Goal: Task Accomplishment & Management: Manage account settings

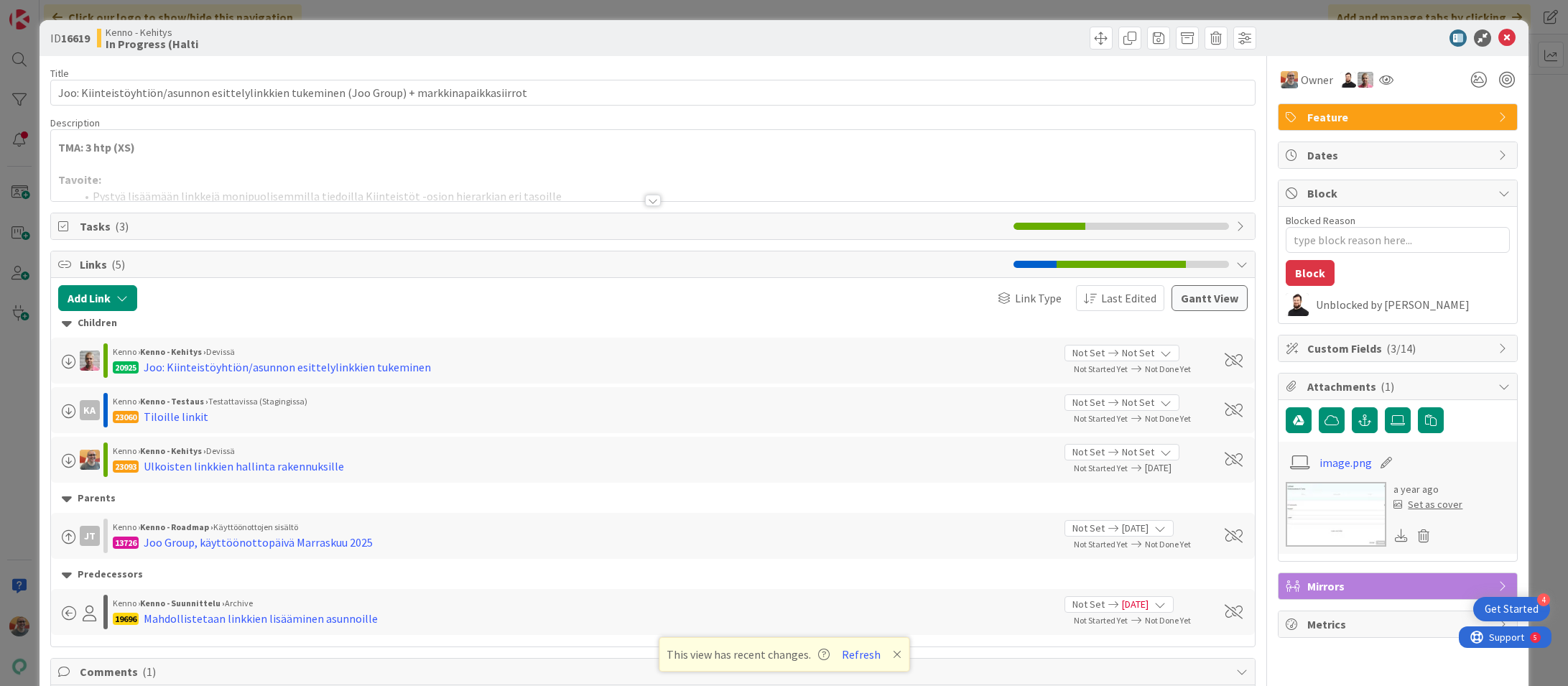
click at [175, 234] on span "Tasks ( 3 )" at bounding box center [543, 226] width 927 height 17
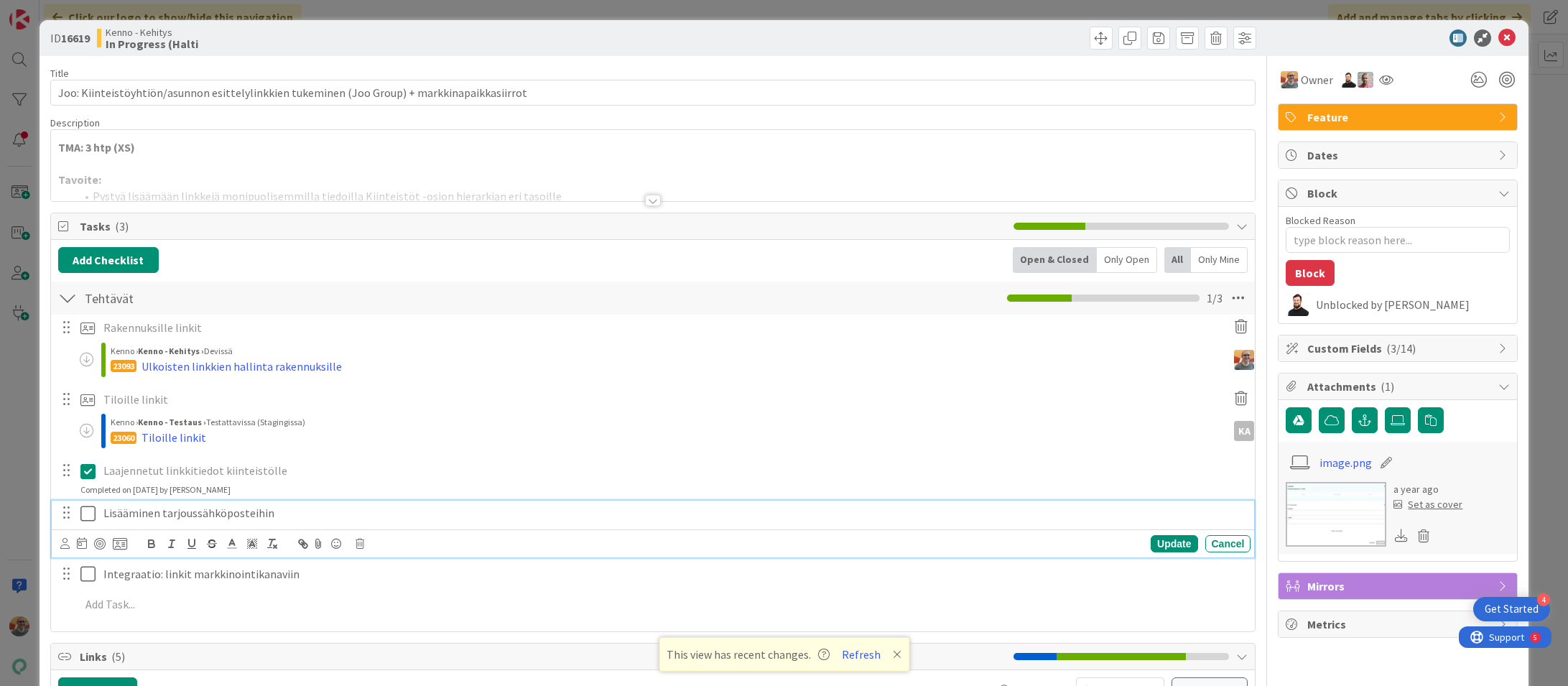
type textarea "x"
click at [208, 517] on p "Lisääminen tarjoussähköposteihin" at bounding box center [674, 512] width 1142 height 16
click at [441, 451] on div "KA Kenno › Kenno - Testaus › Testattavissa (Stagingissa) 23060 Tiloille linkit" at bounding box center [662, 433] width 1186 height 43
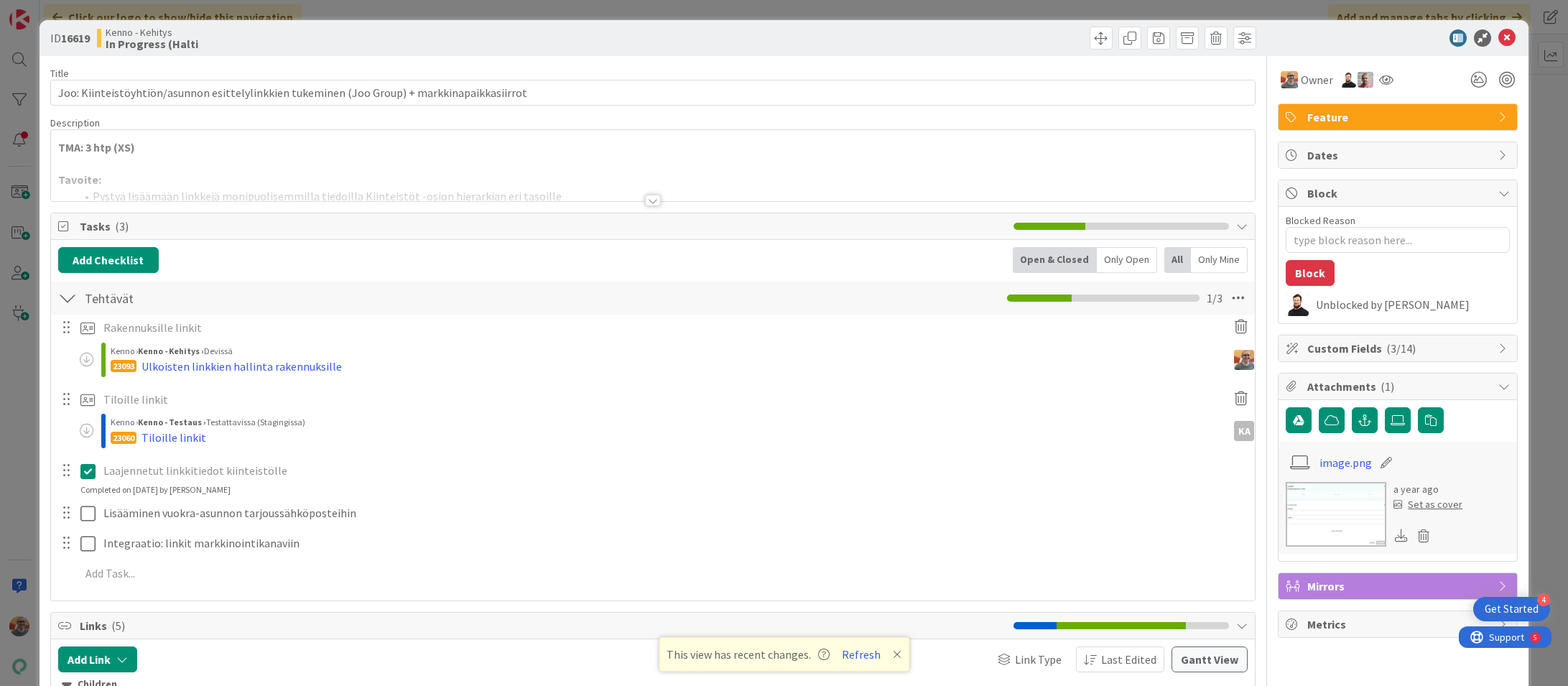
type textarea "x"
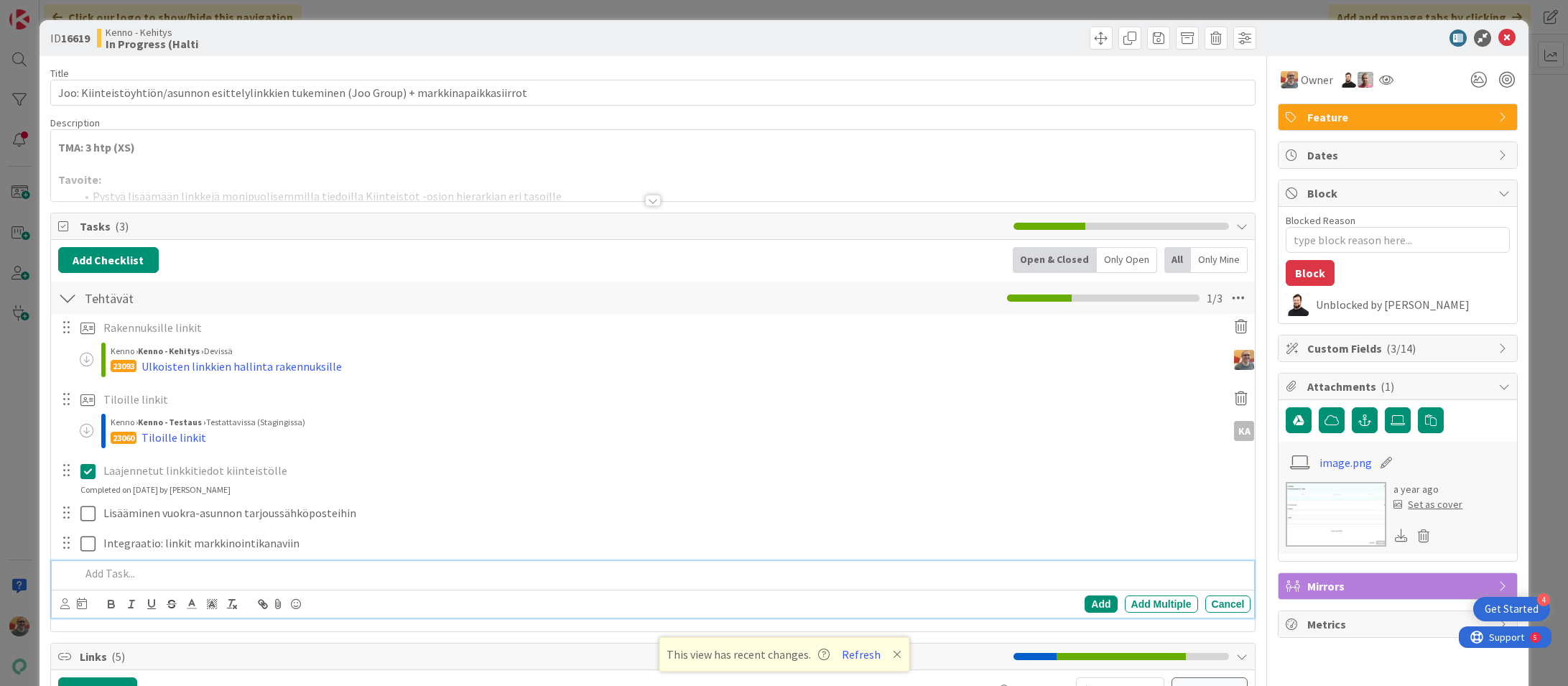
click at [128, 575] on p at bounding box center [663, 573] width 1165 height 16
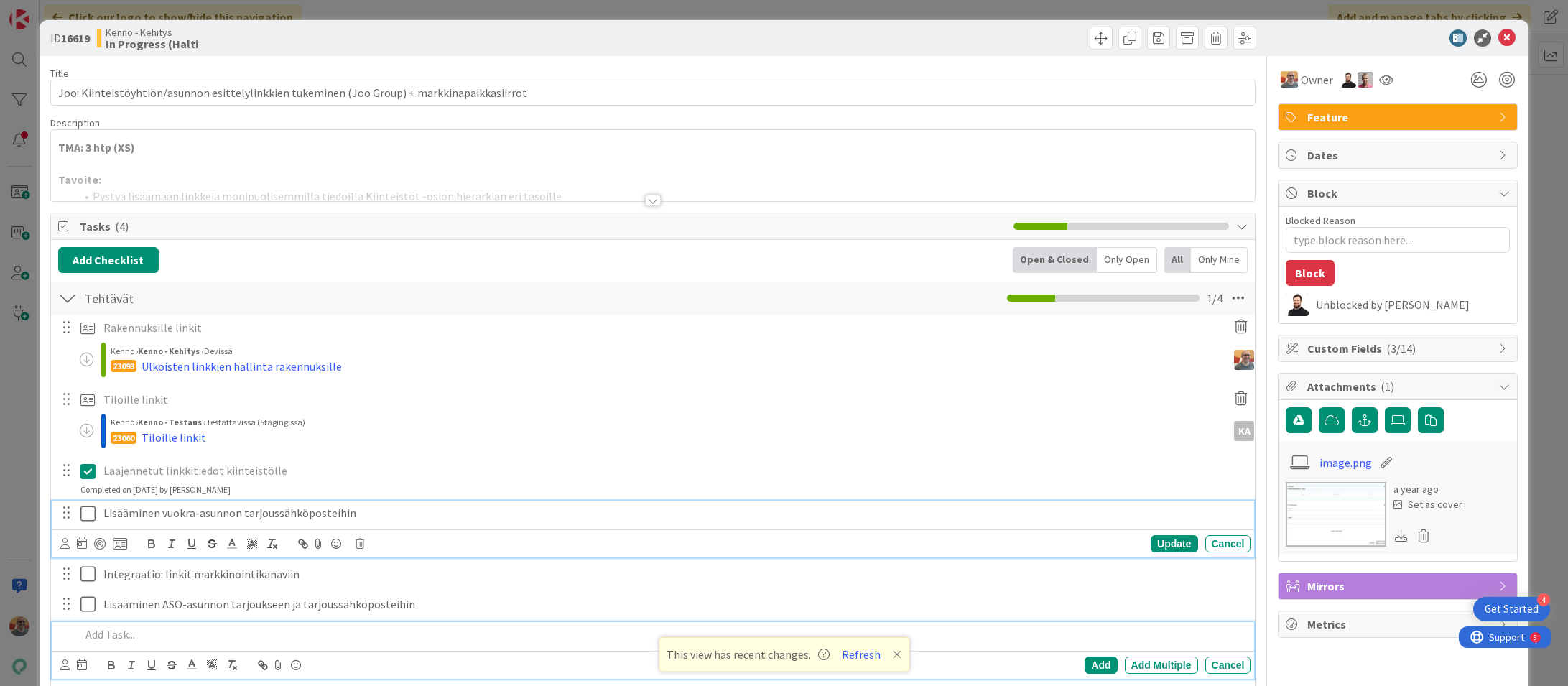
click at [245, 513] on p "Lisääminen vuokra-asunnon tarjoussähköposteihin" at bounding box center [674, 512] width 1142 height 16
click at [388, 451] on div "KA Kenno › Kenno - Testaus › Testattavissa (Stagingissa) 23060 Tiloille linkit" at bounding box center [662, 433] width 1186 height 43
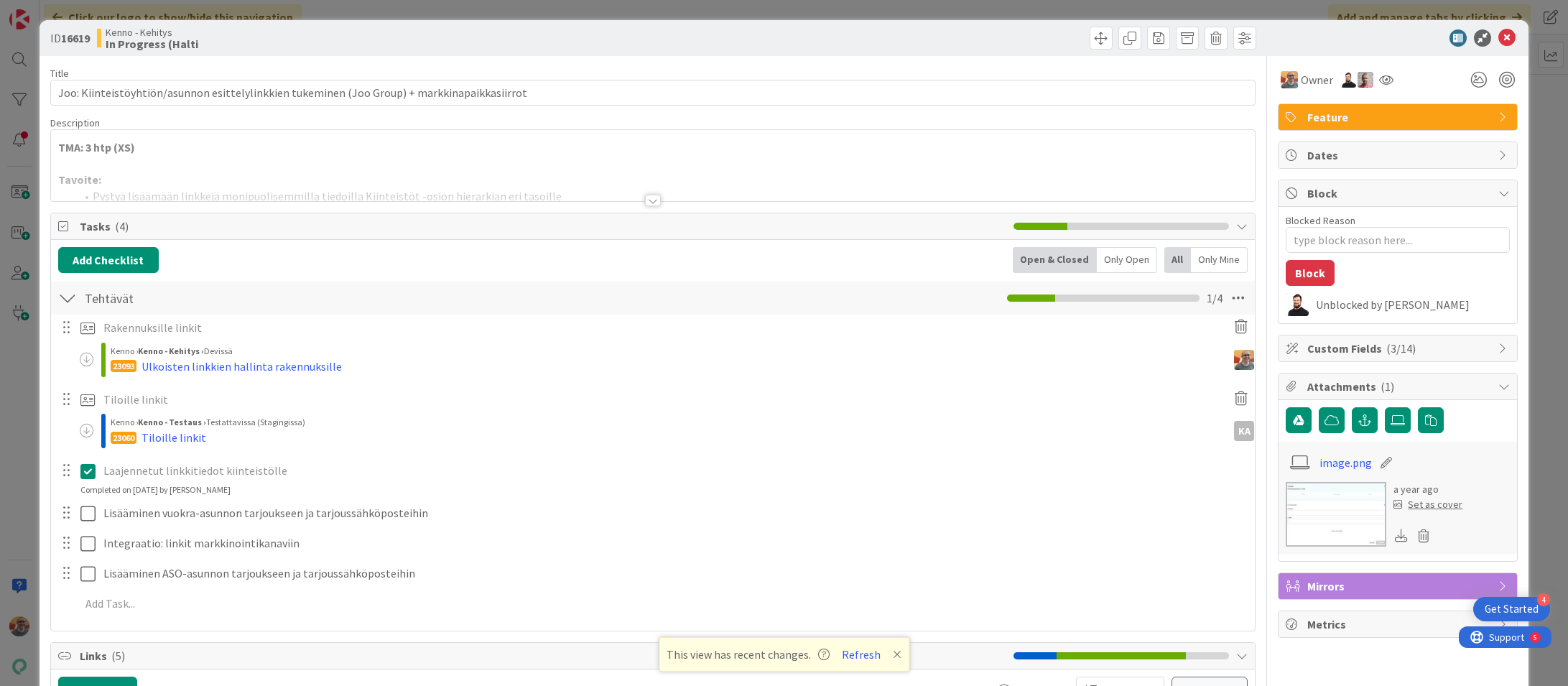
click at [64, 511] on div at bounding box center [67, 512] width 19 height 22
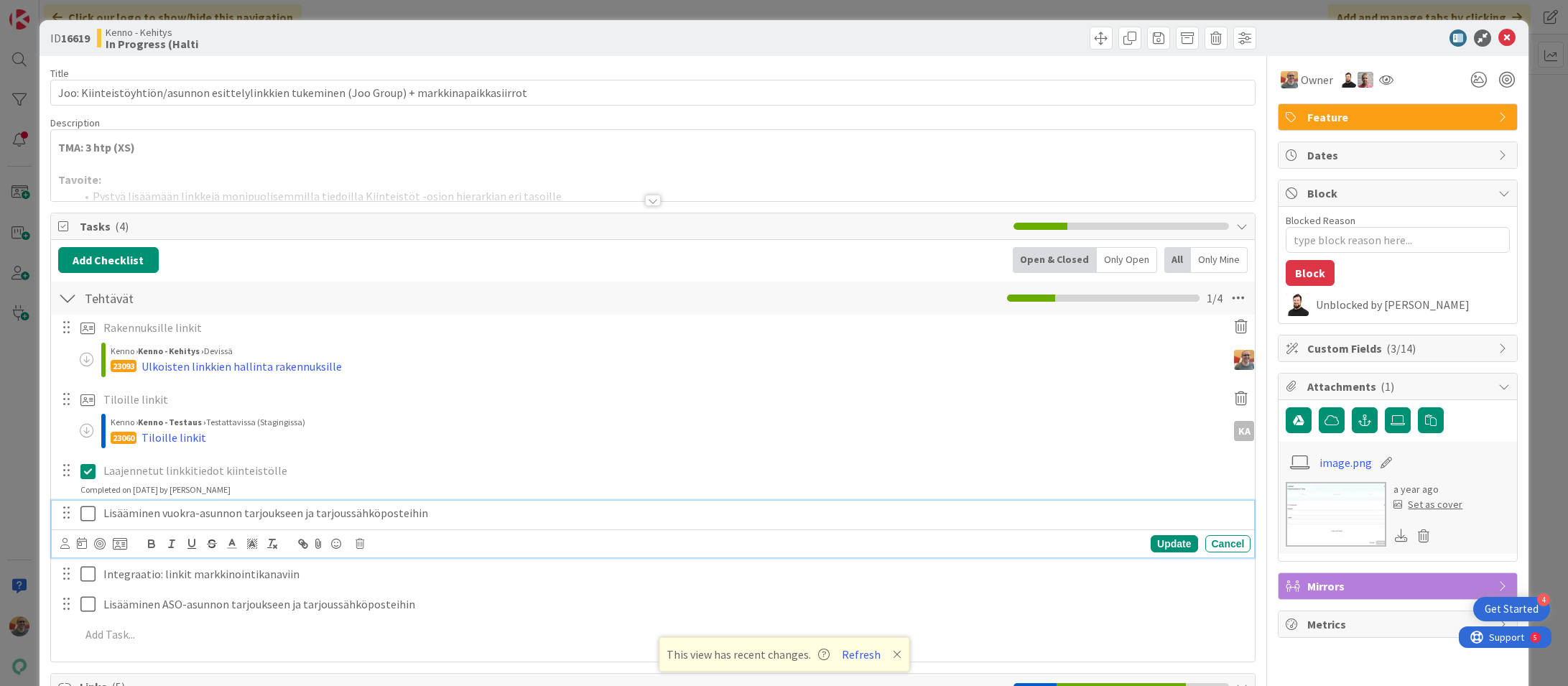
click at [151, 514] on p "Lisääminen vuokra-asunnon tarjoukseen ja tarjoussähköposteihin" at bounding box center [674, 512] width 1142 height 16
click at [118, 543] on icon at bounding box center [119, 544] width 14 height 13
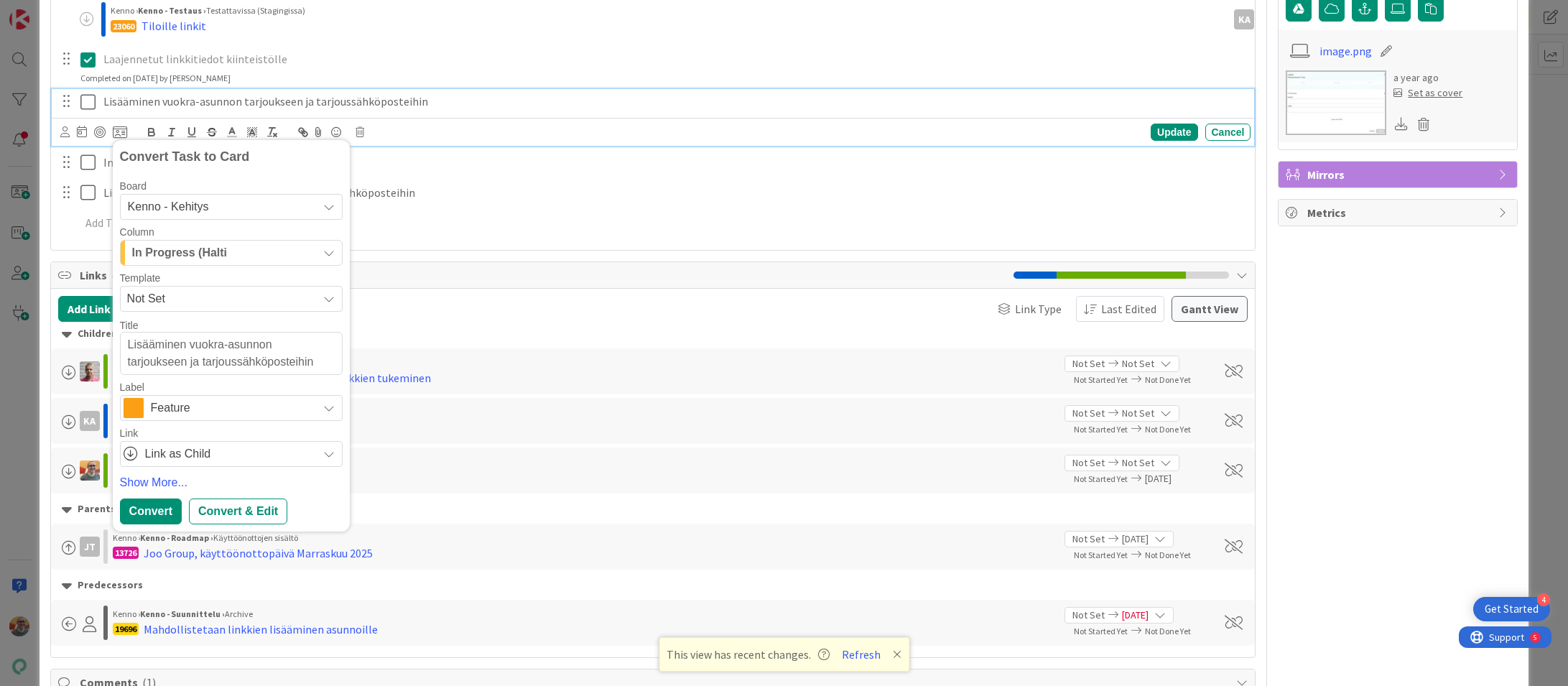
click at [221, 257] on span "In Progress (Halti" at bounding box center [180, 253] width 95 height 19
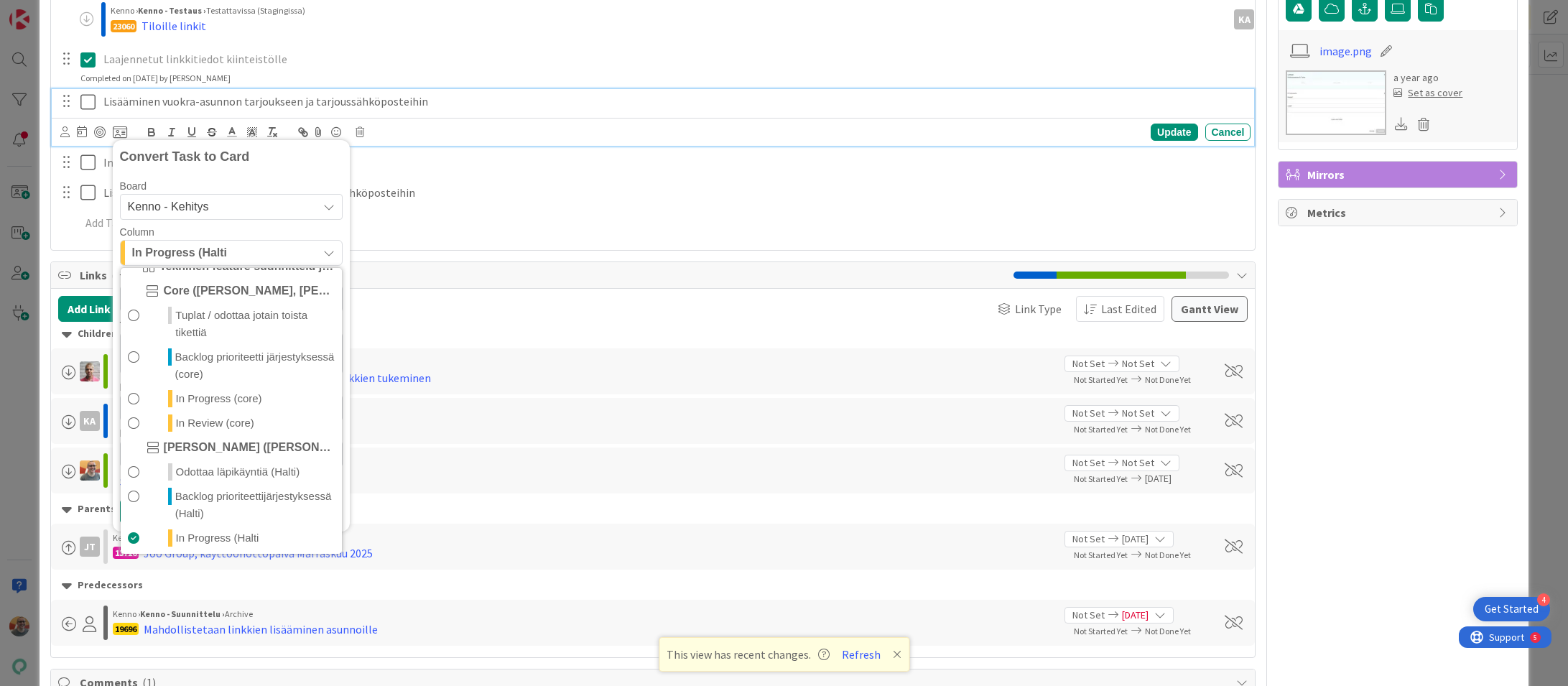
scroll to position [176, 0]
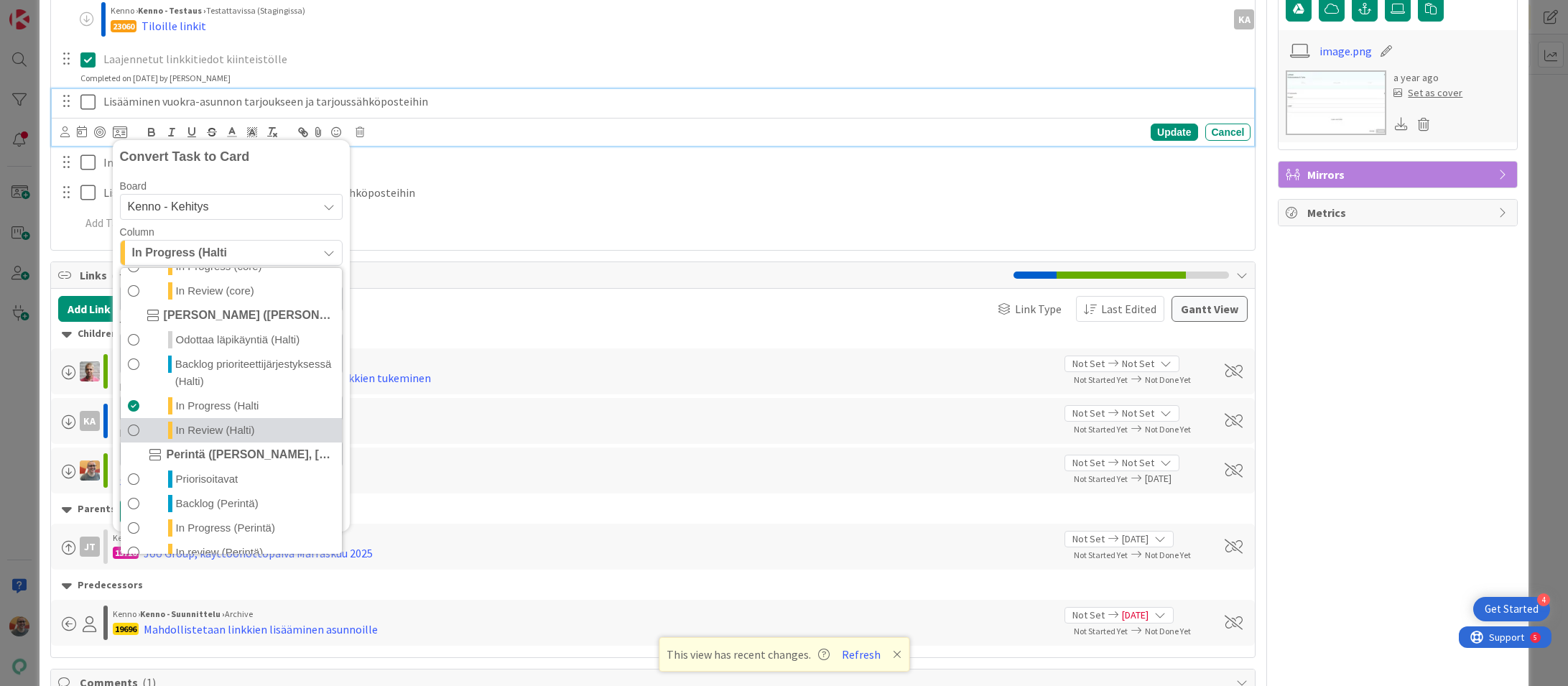
click at [222, 425] on span "In Review (Halti)" at bounding box center [215, 430] width 79 height 17
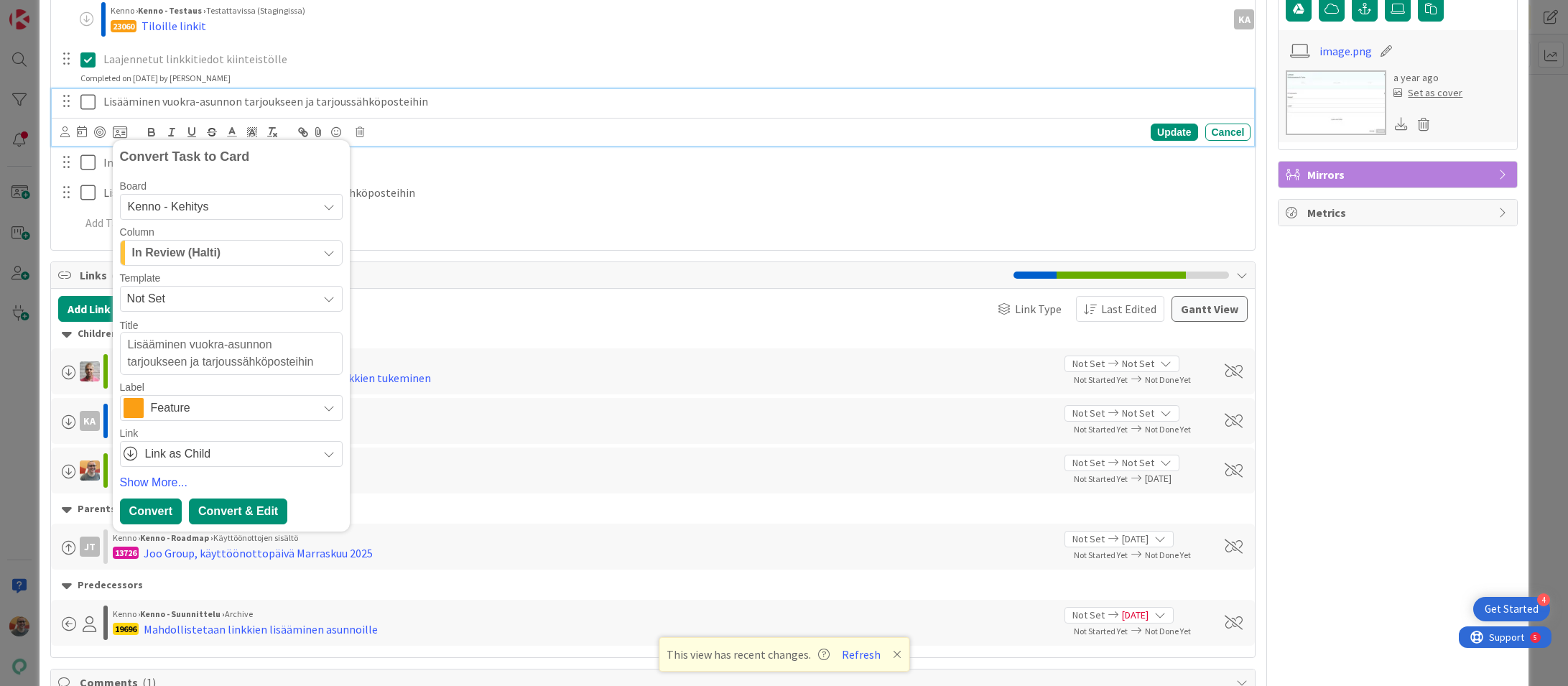
click at [233, 507] on div "Convert & Edit" at bounding box center [238, 511] width 98 height 26
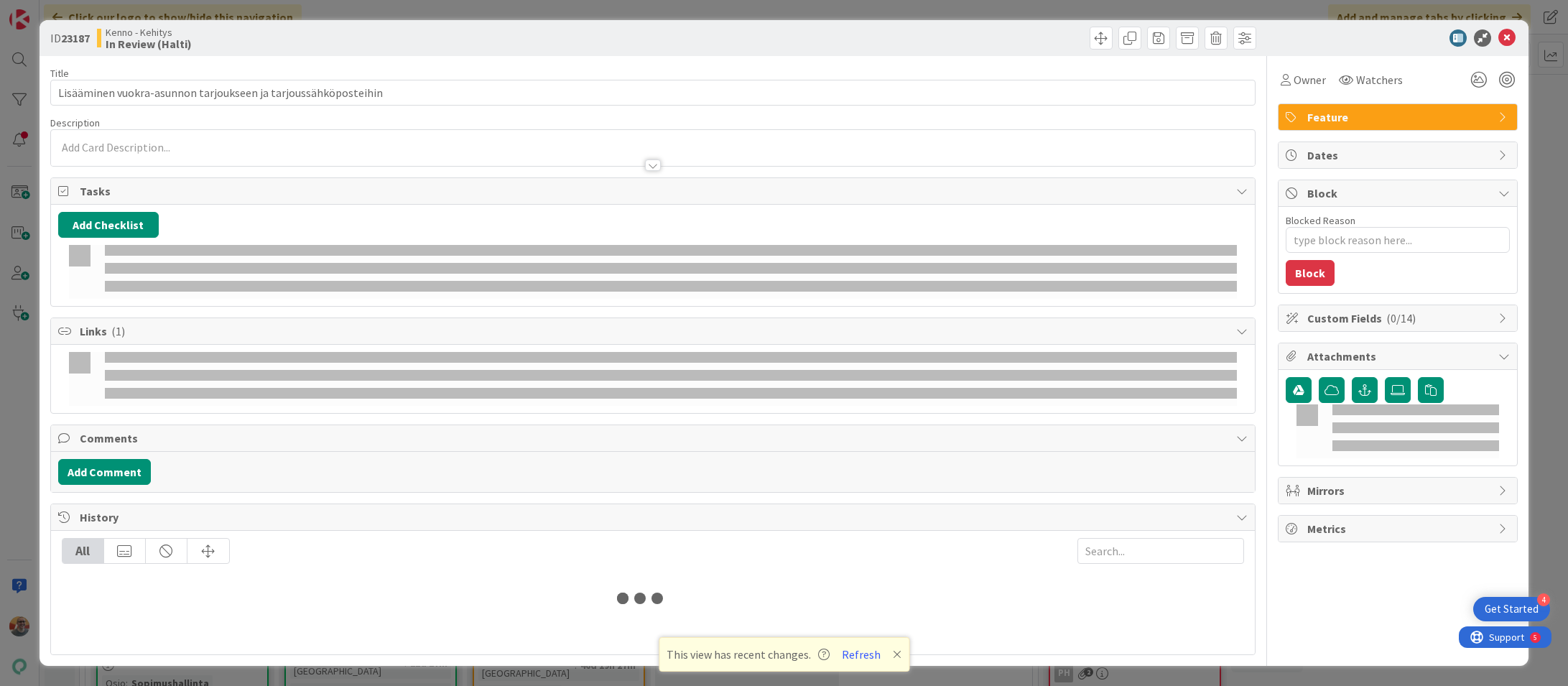
type textarea "x"
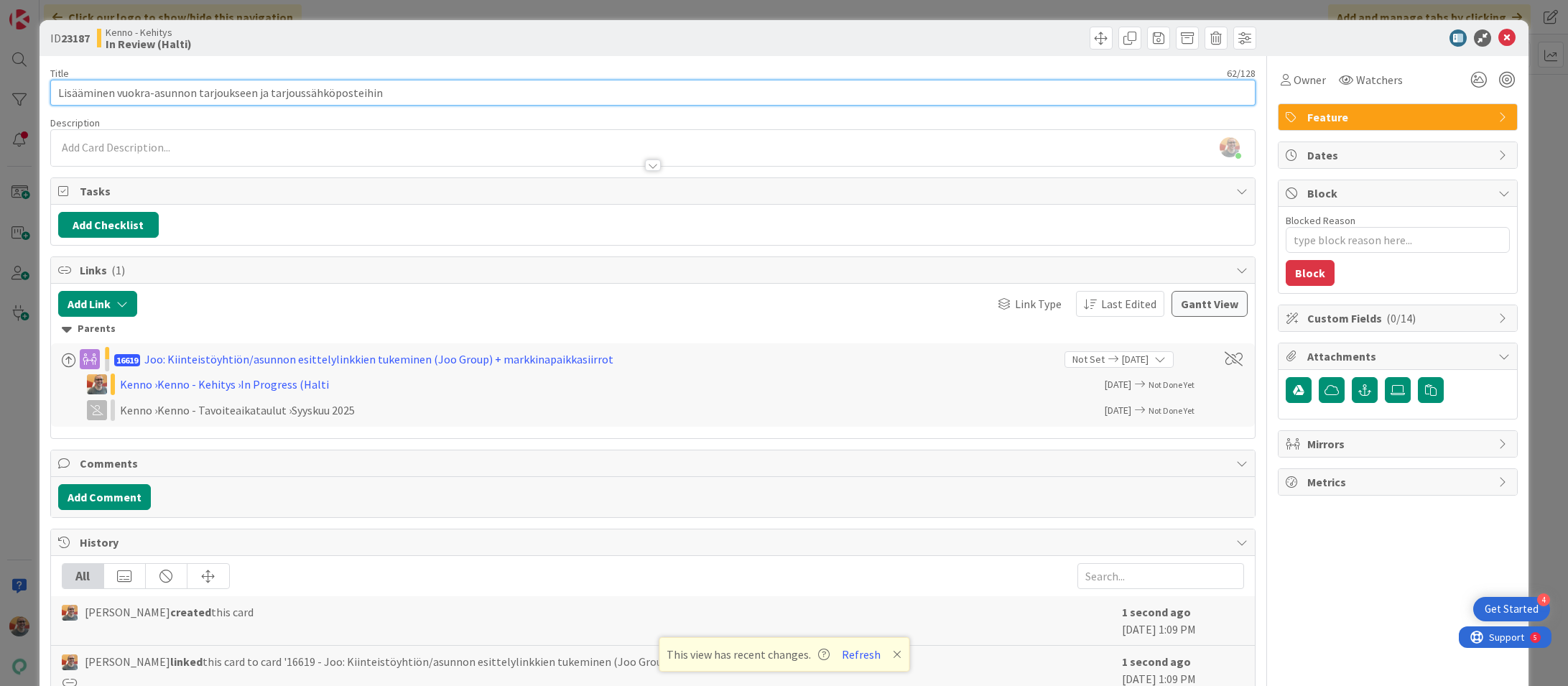
click at [171, 94] on input "Lisääminen vuokra-asunnon tarjoukseen ja tarjoussähköposteihin" at bounding box center [653, 92] width 1206 height 26
type input "UlkoiLisääminen vuokra-asunnon tarjoukseen ja tarjoussähköposteihin"
type textarea "x"
type input "UlkoisteLisääminen vuokra-asunnon tarjoukseen ja tarjoussähköposteihin"
type textarea "x"
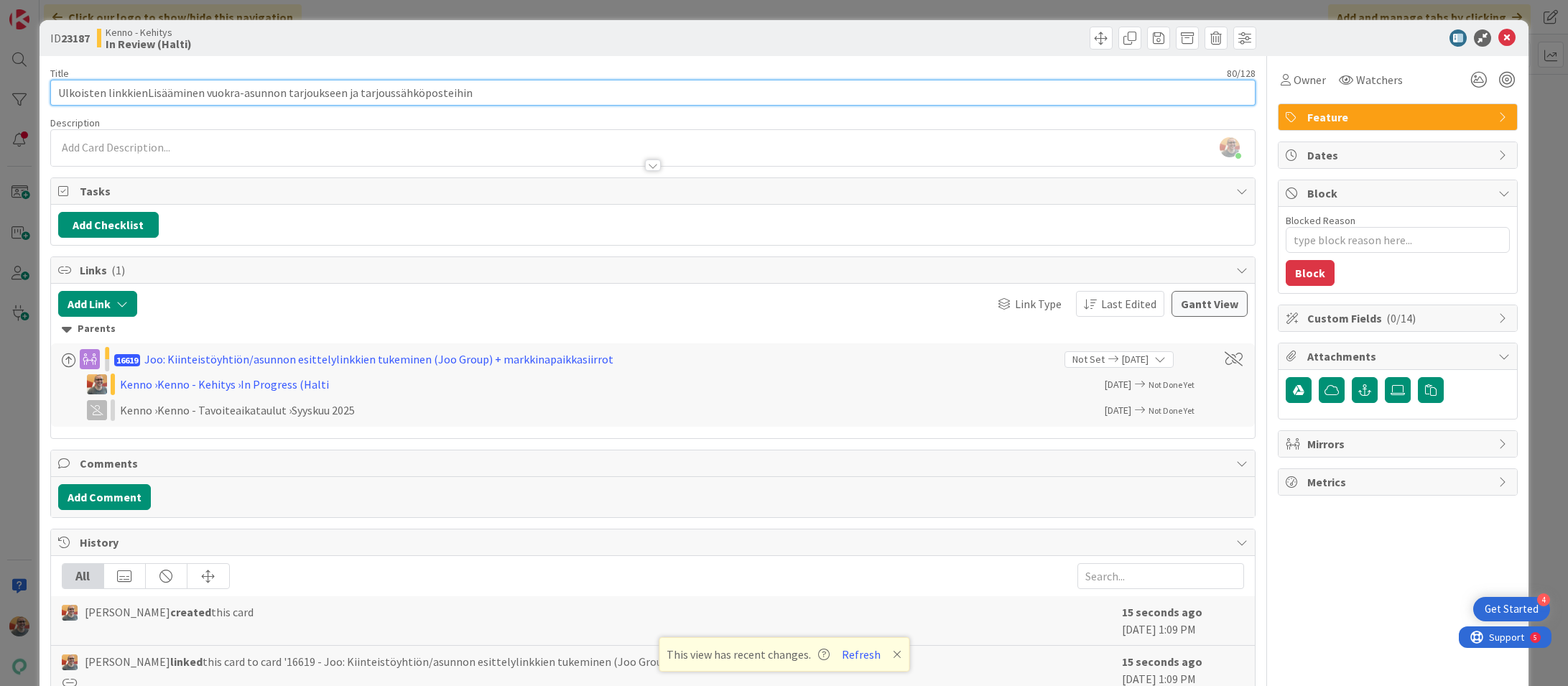
type input "Ulkoisten linkkien Lisääminen vuokra-asunnon tarjoukseen ja tarjoussähköposteih…"
type textarea "x"
type input "Ulkoisten linkkien lisääminen vuokra-asunnon tarjoukseen ja tarjoussähköposteih…"
type textarea "x"
type input "Ulkoisten linkkien lisääminen vuokra-asunnon tarjoukseen ja tarjoussähköposteih…"
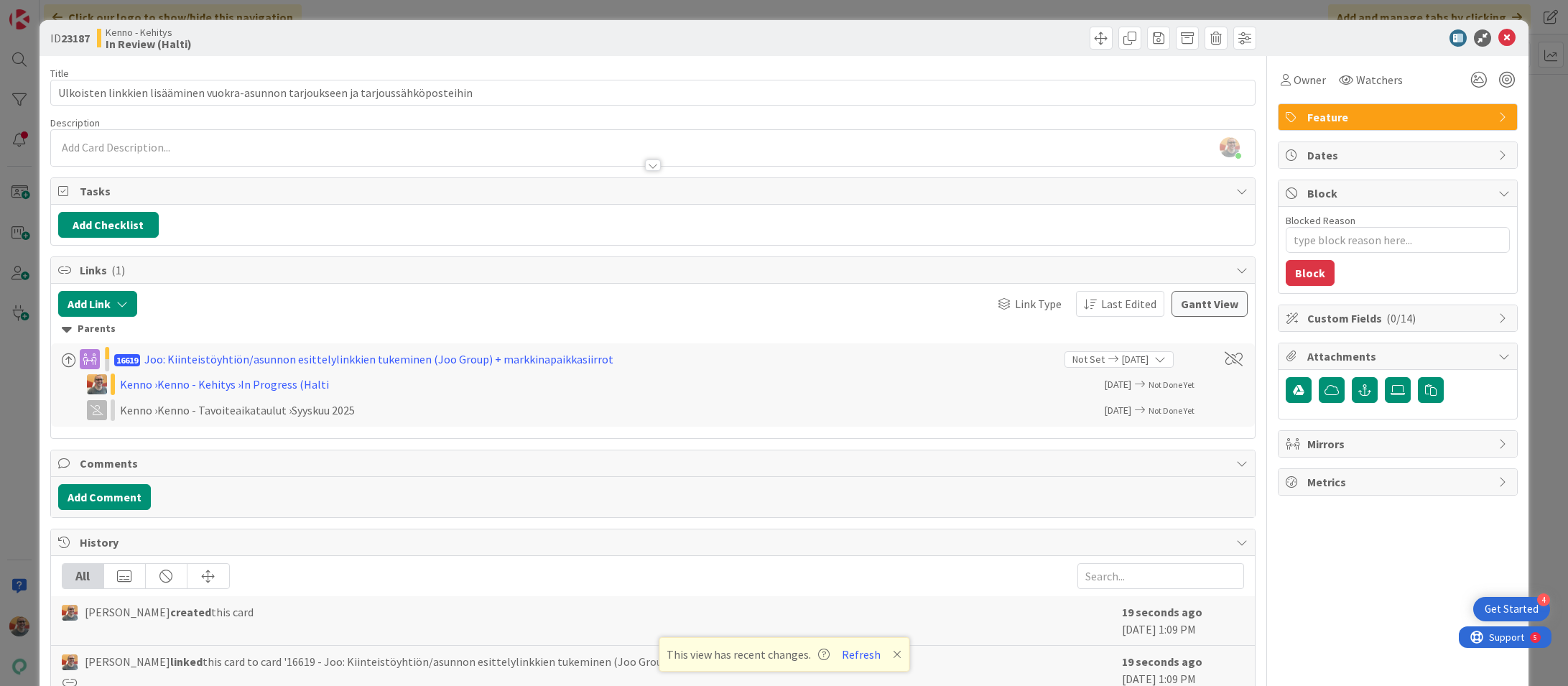
click at [207, 151] on div at bounding box center [653, 159] width 1205 height 15
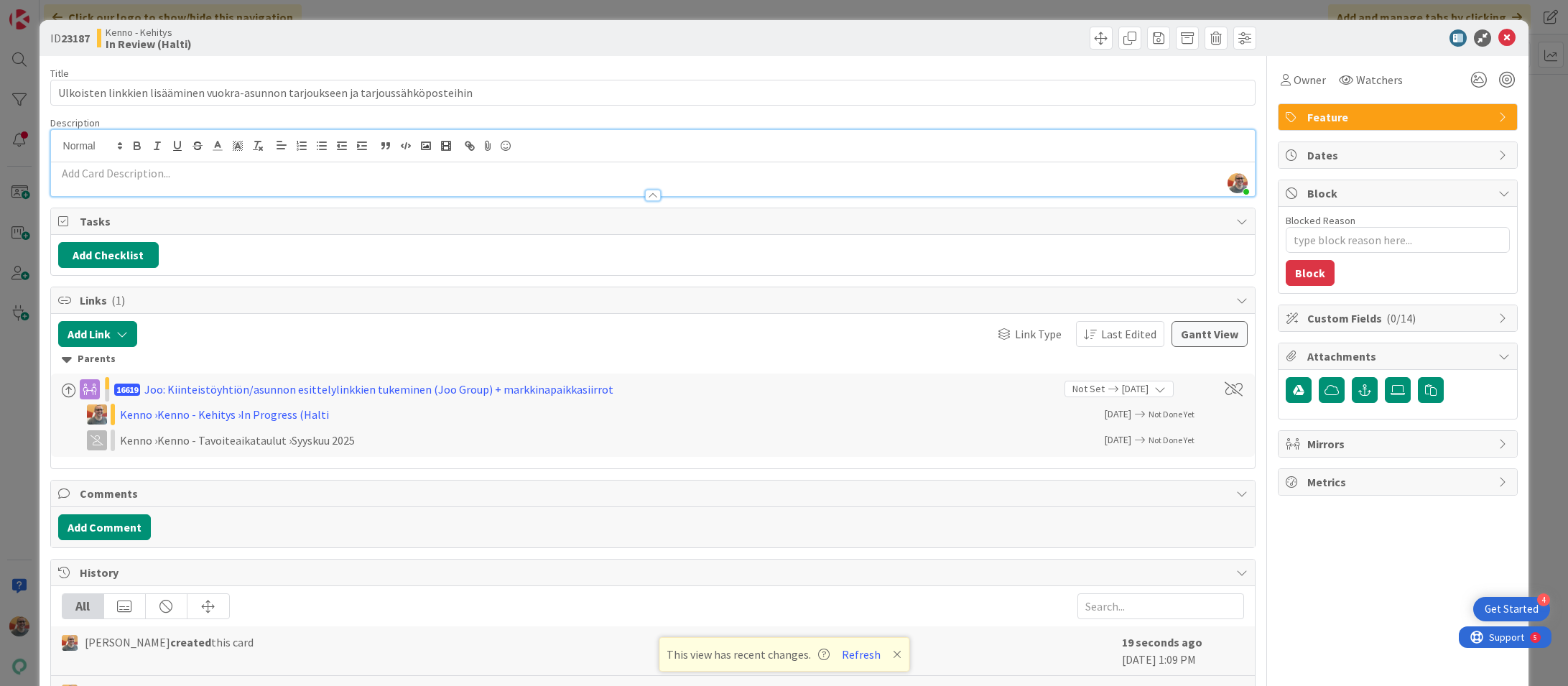
click at [205, 176] on p at bounding box center [654, 173] width 1191 height 16
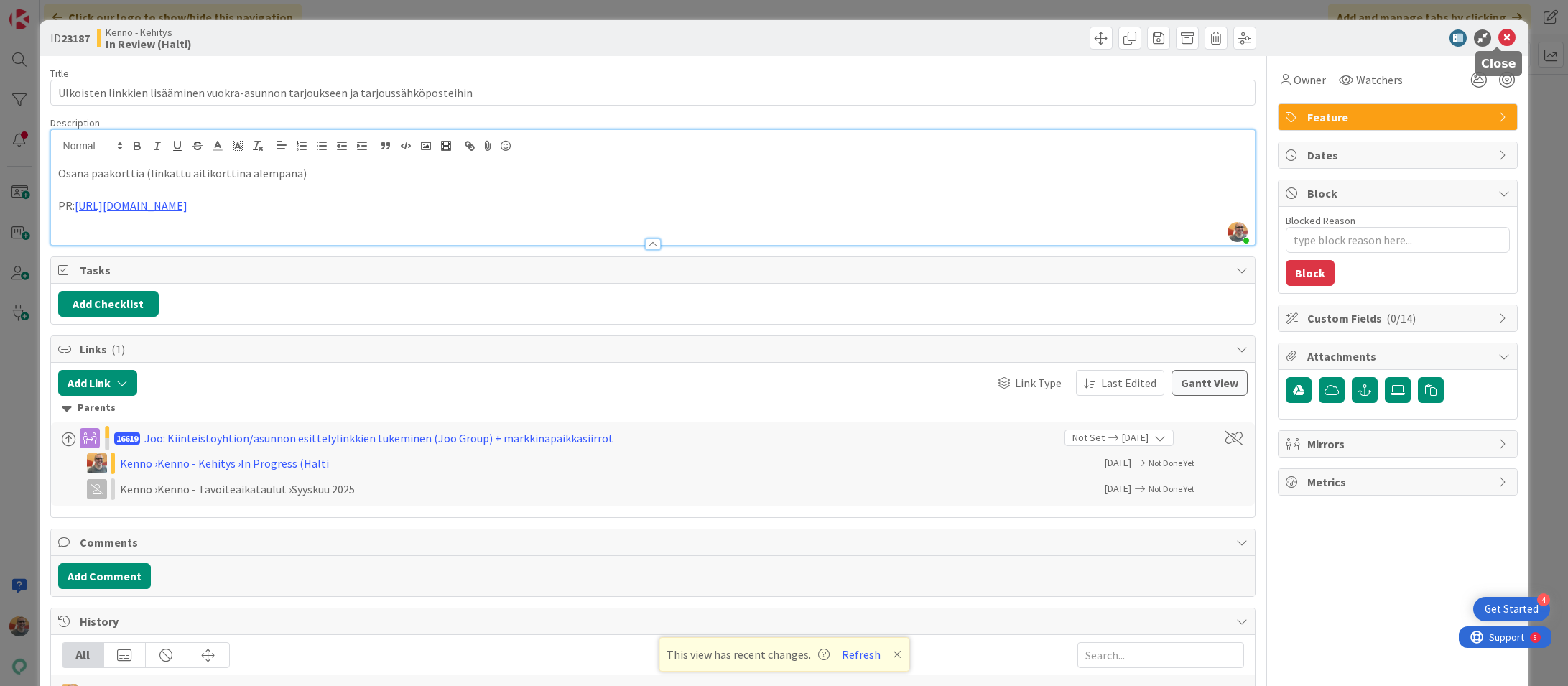
click at [1499, 37] on icon at bounding box center [1508, 38] width 17 height 17
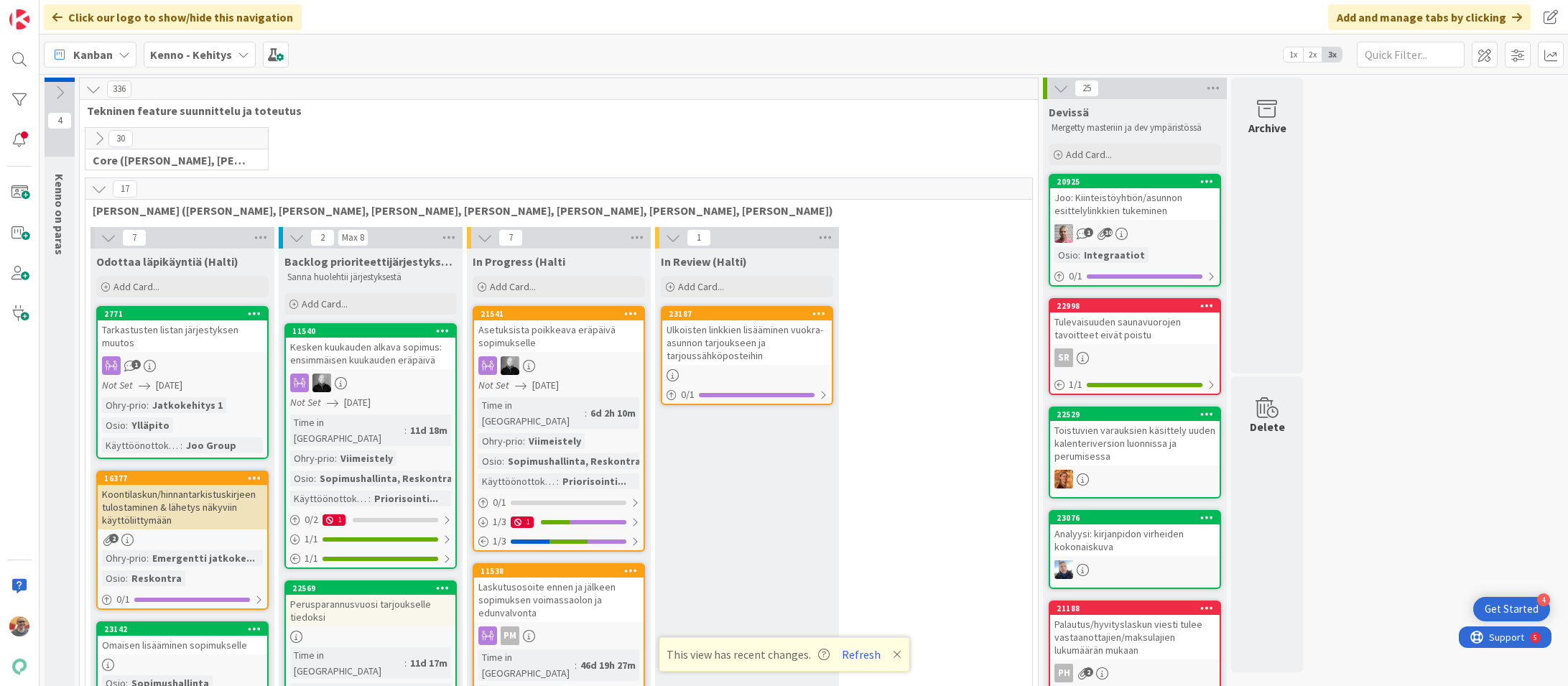
click at [751, 344] on div "Ulkoisten linkkien lisääminen vuokra-asunnon tarjoukseen ja tarjoussähköposteih…" at bounding box center [747, 342] width 169 height 44
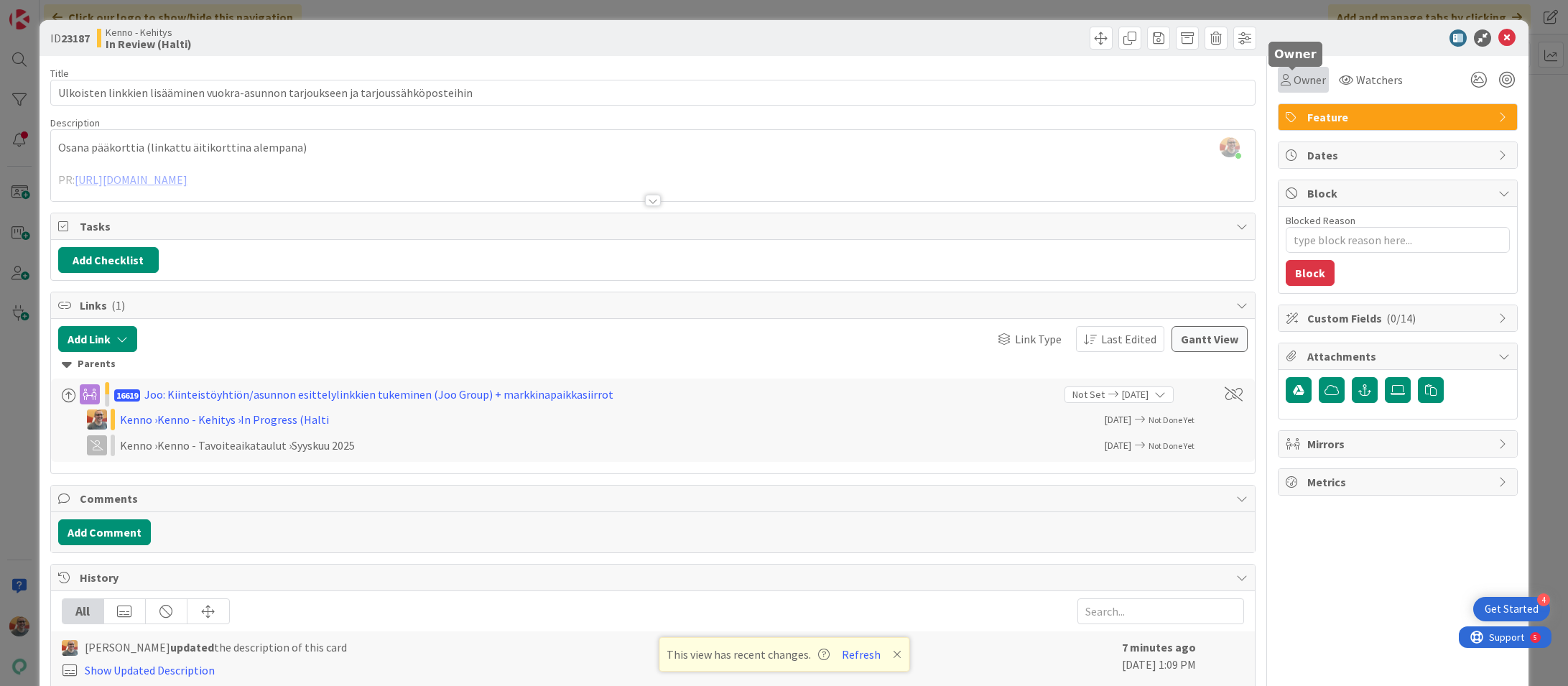
click at [1294, 74] on span "Owner" at bounding box center [1310, 79] width 32 height 17
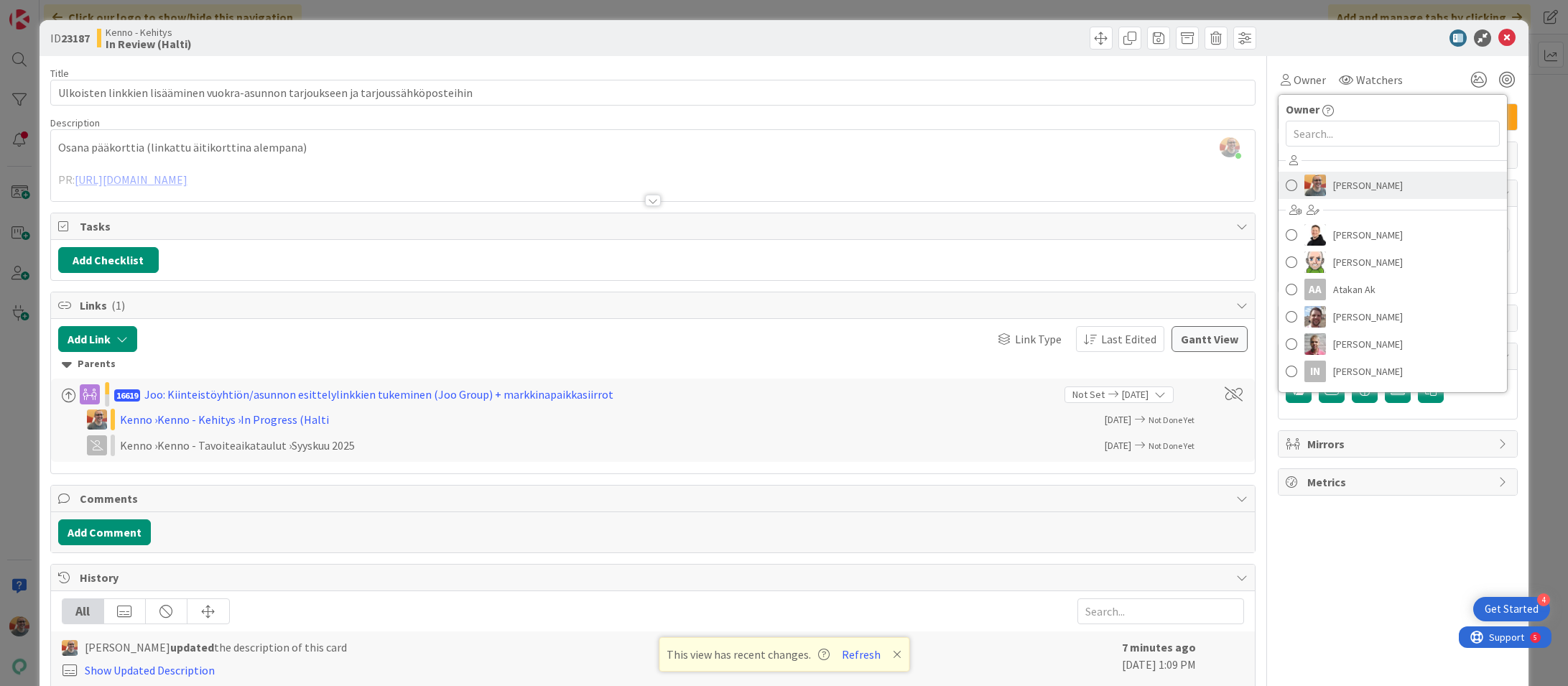
click at [1335, 195] on span "[PERSON_NAME]" at bounding box center [1369, 185] width 70 height 22
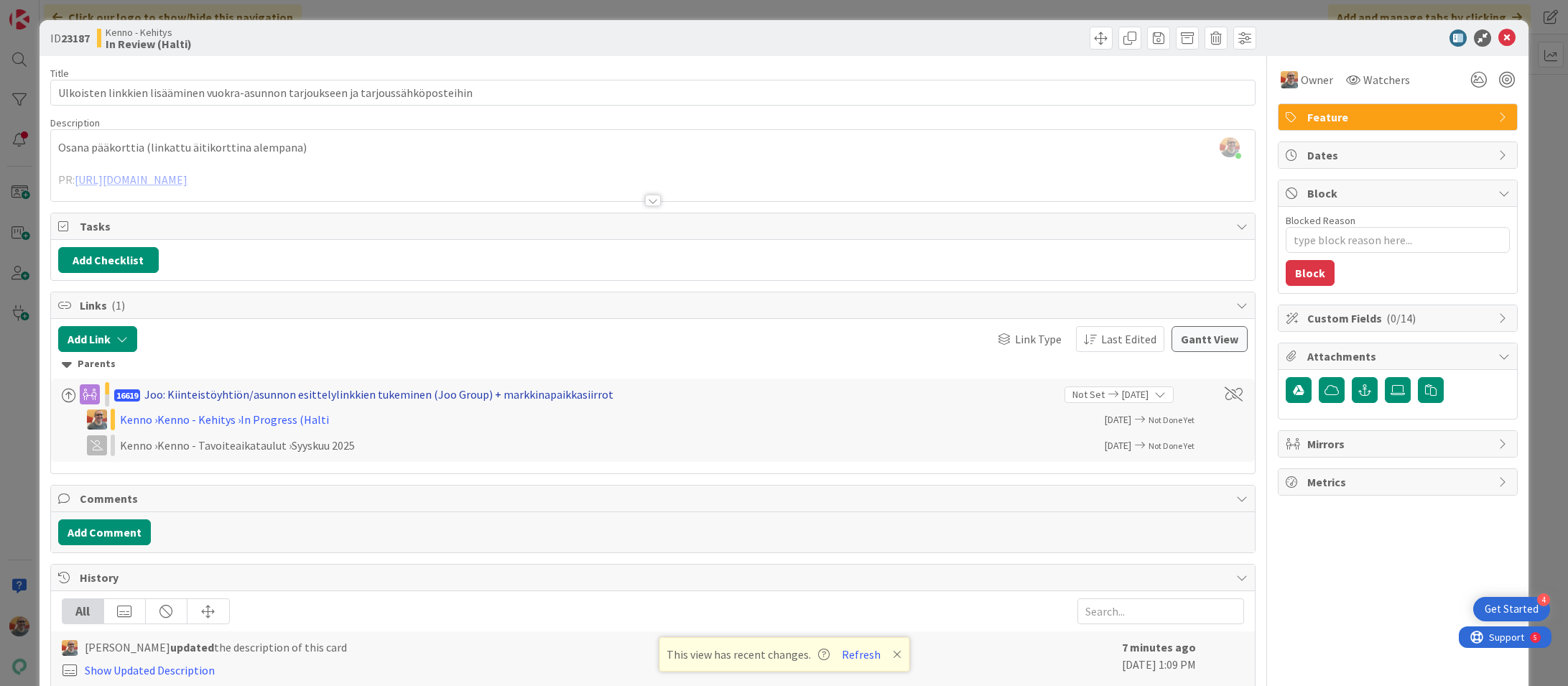
click at [402, 397] on div "Joo: Kiinteistöyhtiön/asunnon esittelylinkkien tukeminen (Joo Group) + markkina…" at bounding box center [379, 394] width 469 height 17
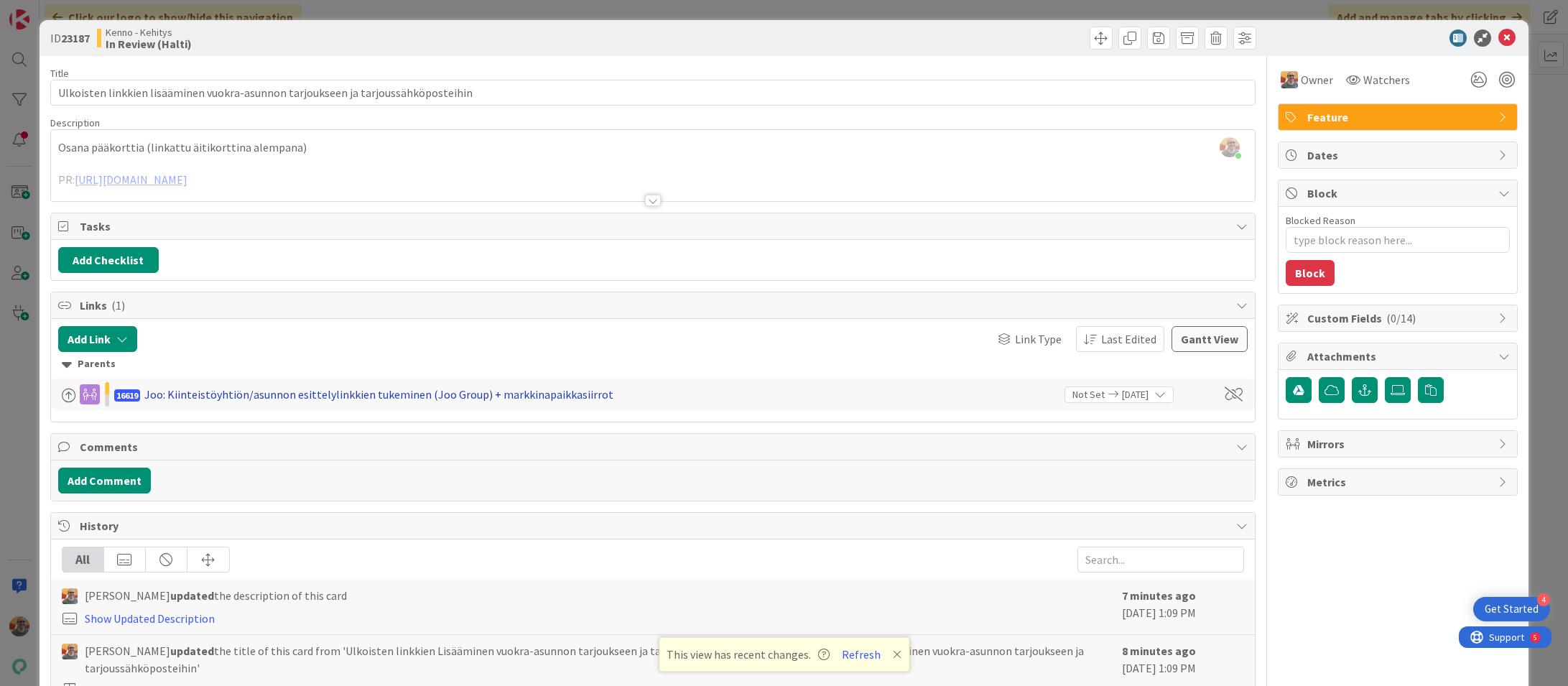
click at [404, 397] on div "Joo: Kiinteistöyhtiön/asunnon esittelylinkkien tukeminen (Joo Group) + markkina…" at bounding box center [379, 394] width 469 height 17
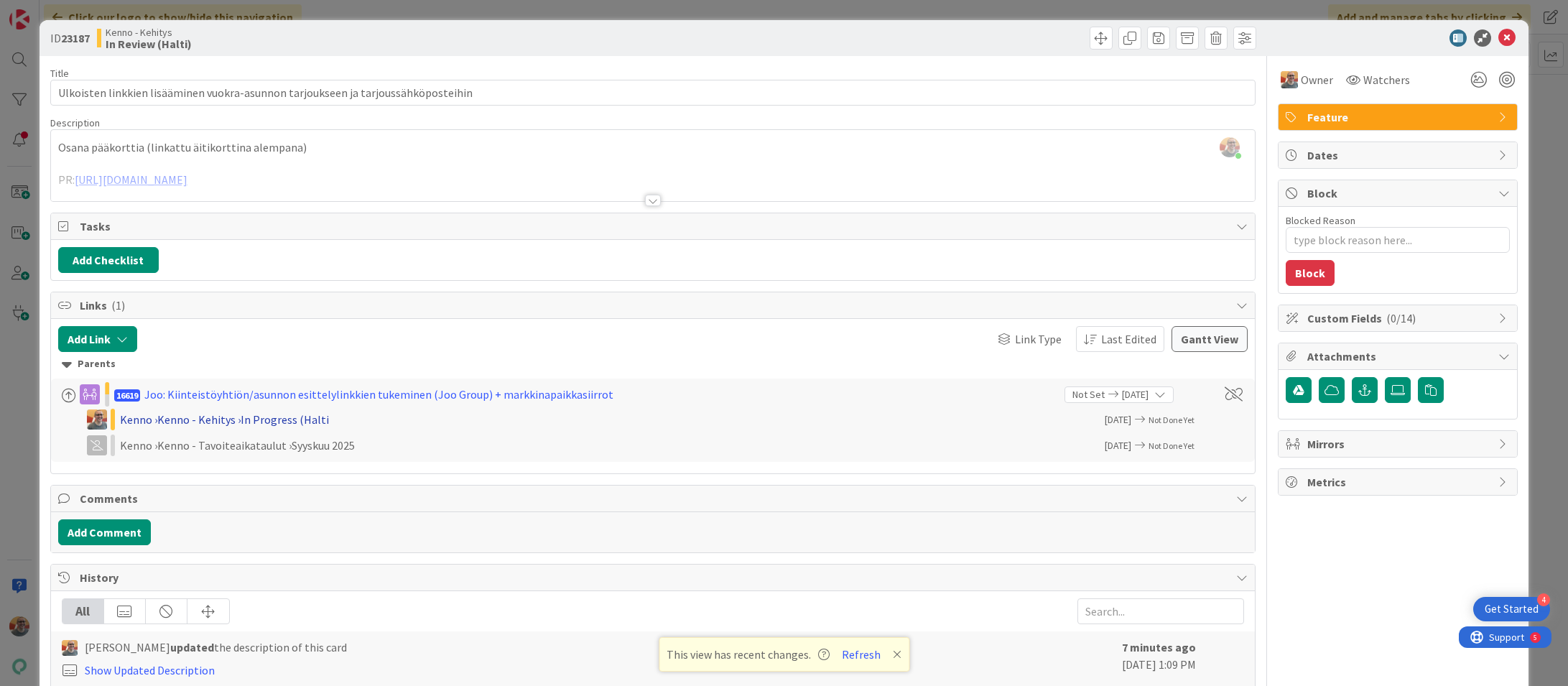
click at [289, 418] on div "Kenno › [PERSON_NAME] › In Progress (Halti" at bounding box center [306, 420] width 373 height 17
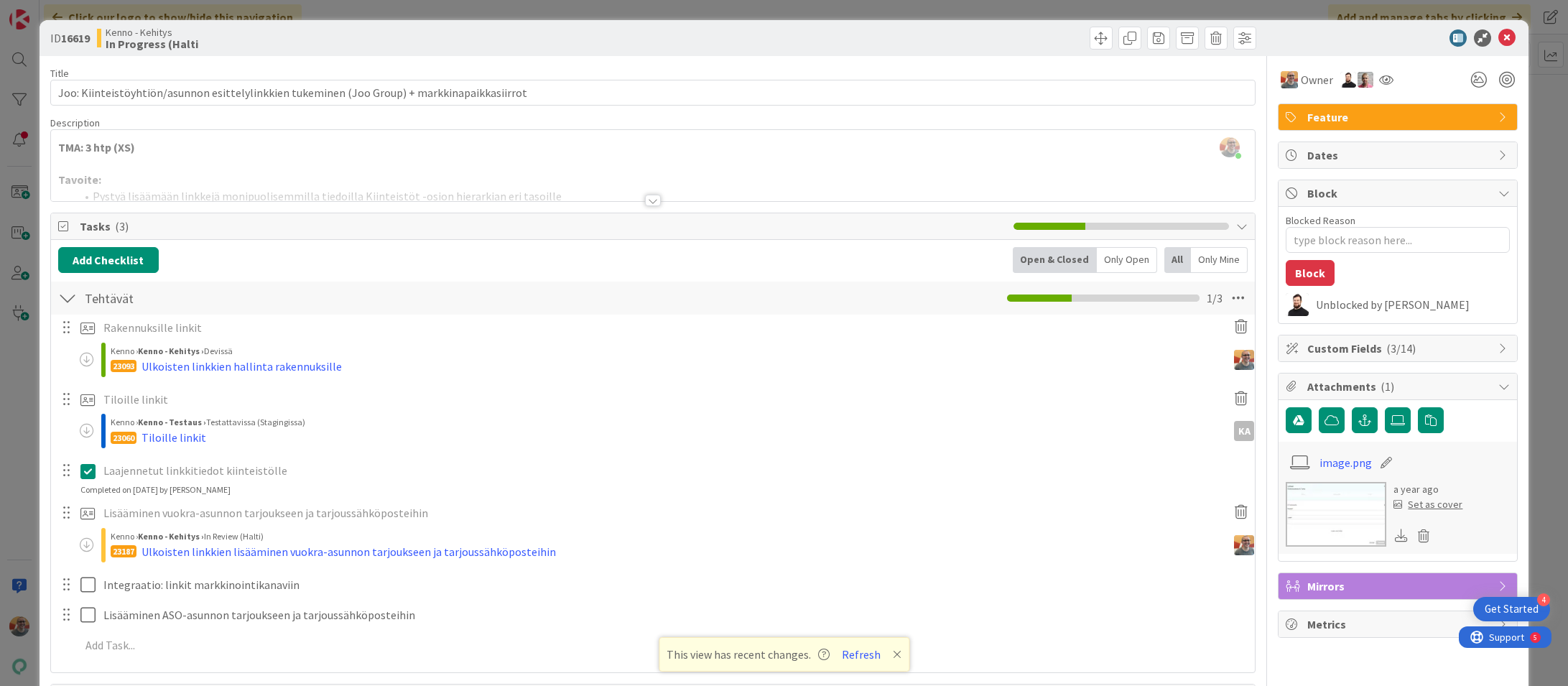
type textarea "x"
